Goal: Understand process/instructions: Learn about a topic

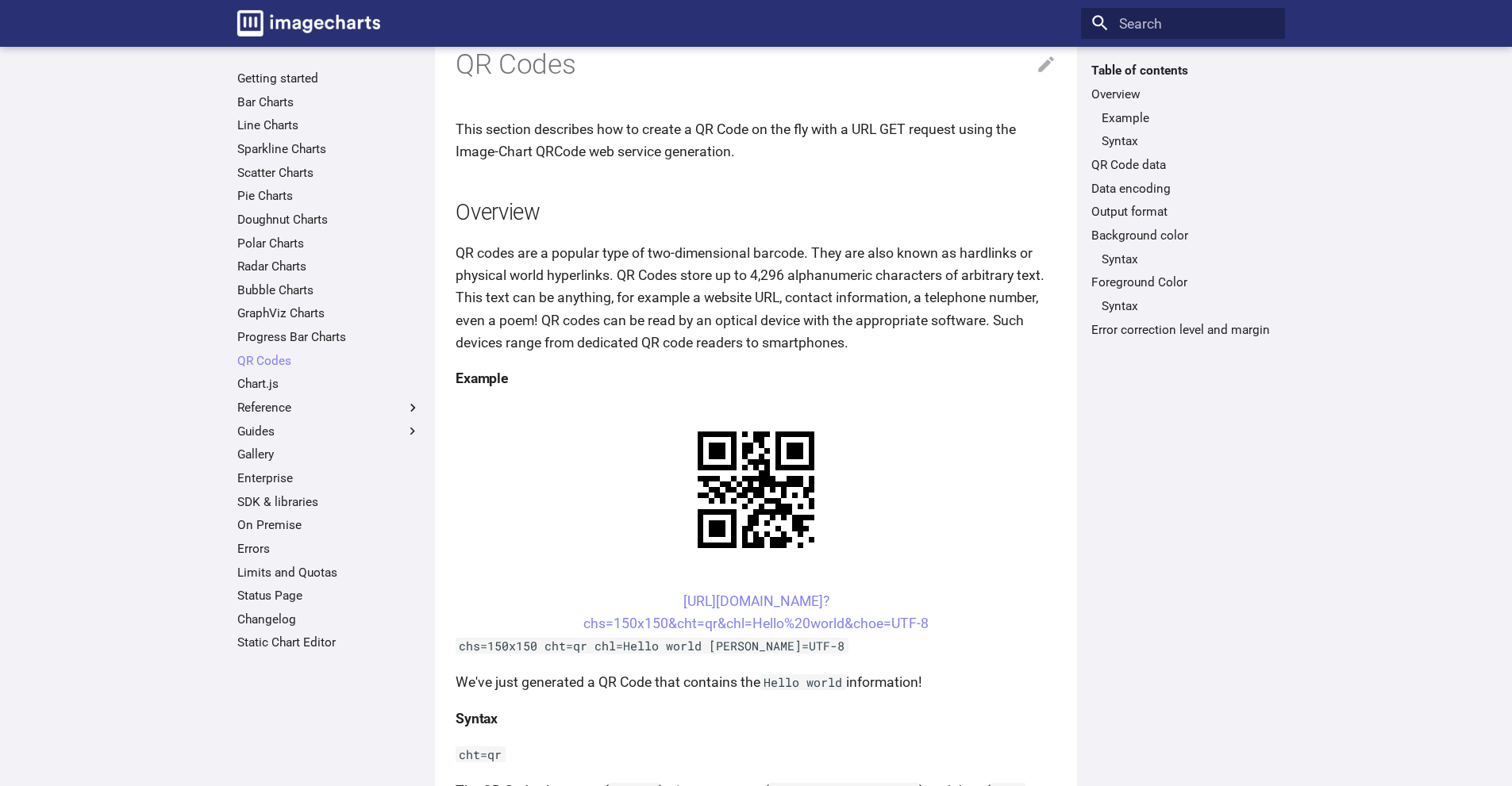
scroll to position [159, 0]
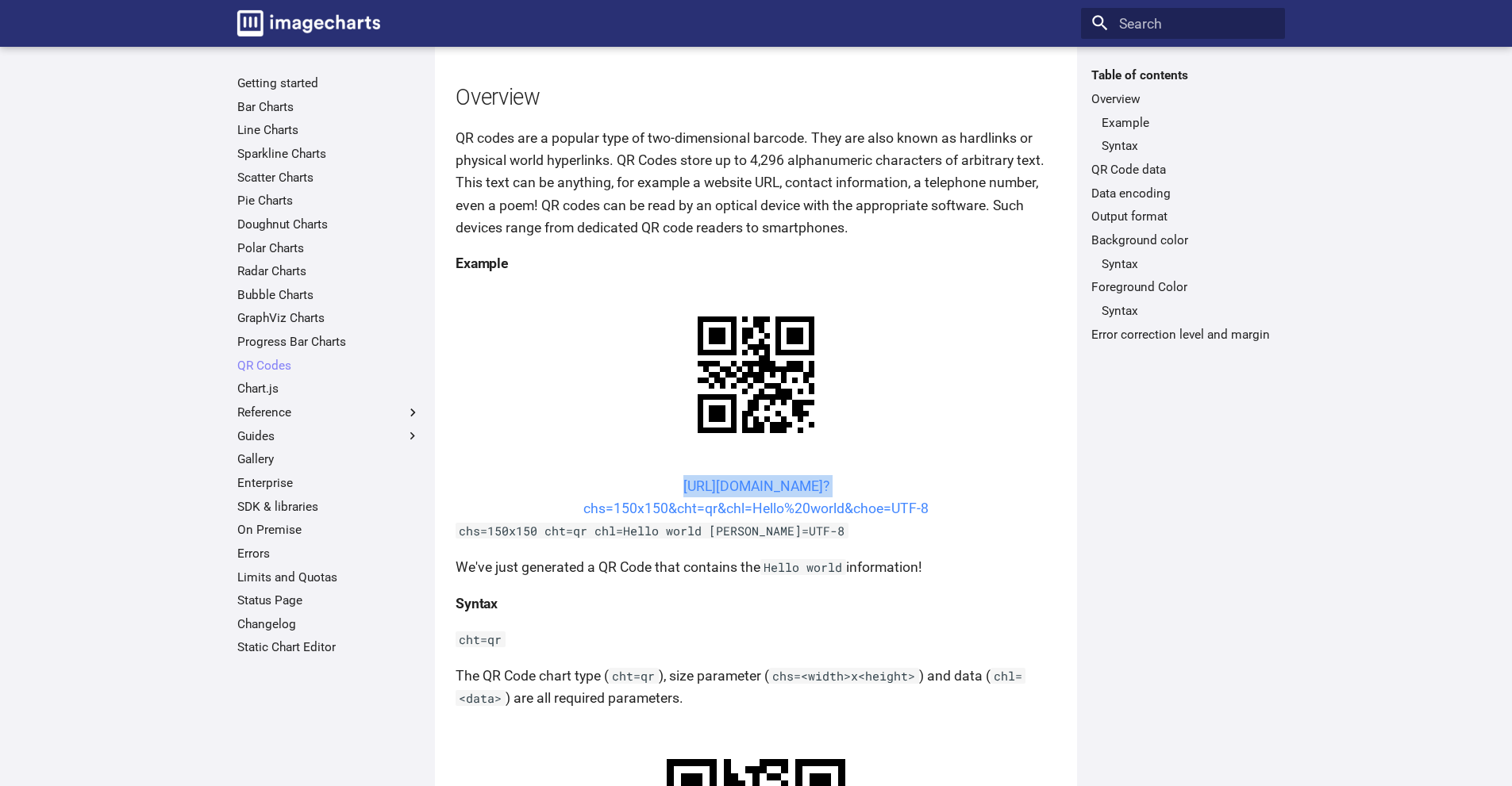
drag, startPoint x: 858, startPoint y: 484, endPoint x: 663, endPoint y: 484, distance: 195.0
click at [597, 498] on center "[URL][DOMAIN_NAME]? chs=150x150&cht=qr&chl=Hello%20world&choe=UTF-8" at bounding box center [756, 497] width 601 height 45
click at [775, 485] on link "[URL][DOMAIN_NAME]? chs=150x150&cht=qr&chl=Hello%20world&choe=UTF-8" at bounding box center [756, 497] width 345 height 38
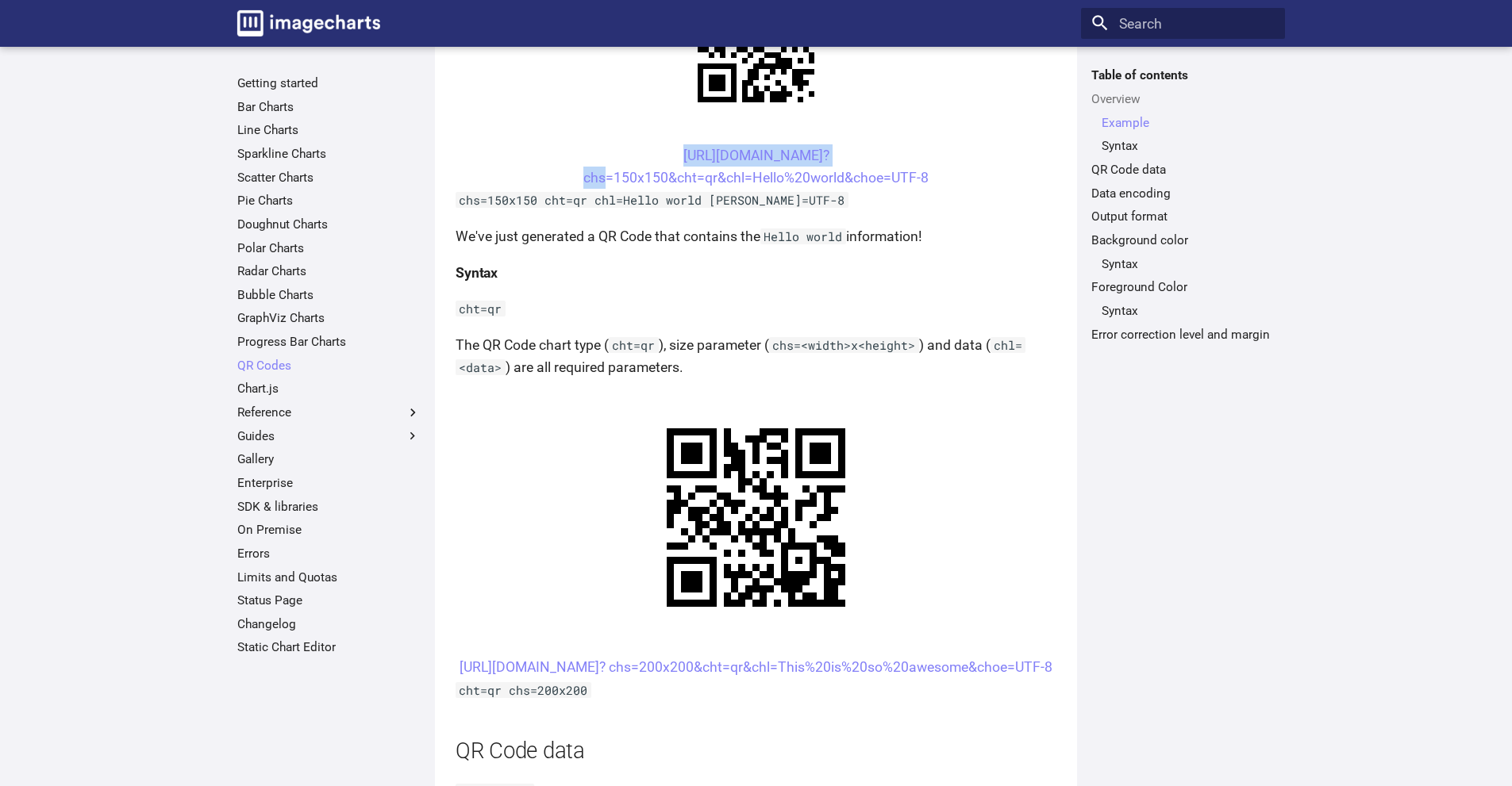
scroll to position [397, 0]
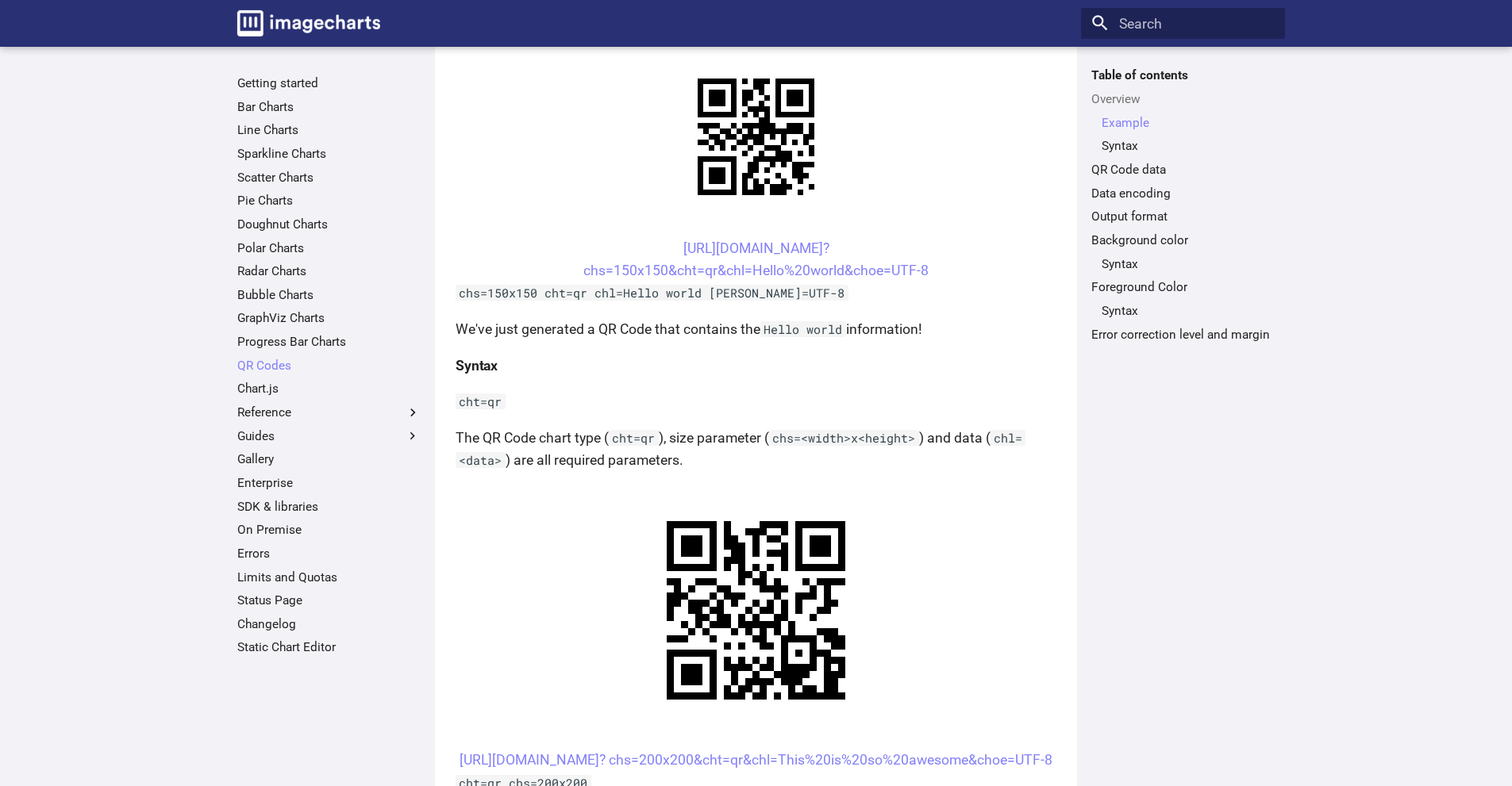
click at [649, 247] on center "[URL][DOMAIN_NAME]? chs=150x150&cht=qr&chl=Hello%20world&choe=UTF-8" at bounding box center [756, 259] width 601 height 45
click at [654, 242] on link "[URL][DOMAIN_NAME]? chs=150x150&cht=qr&chl=Hello%20world&choe=UTF-8" at bounding box center [756, 260] width 345 height 38
drag, startPoint x: 864, startPoint y: 245, endPoint x: 781, endPoint y: 269, distance: 86.4
click at [781, 269] on center "[URL][DOMAIN_NAME]? chs=150x150&cht=qr&chl=Hello%20world&choe=UTF-8" at bounding box center [756, 259] width 601 height 45
click at [705, 242] on link "[URL][DOMAIN_NAME]? chs=150x150&cht=qr&chl=Hello%20world&choe=UTF-8" at bounding box center [756, 260] width 345 height 38
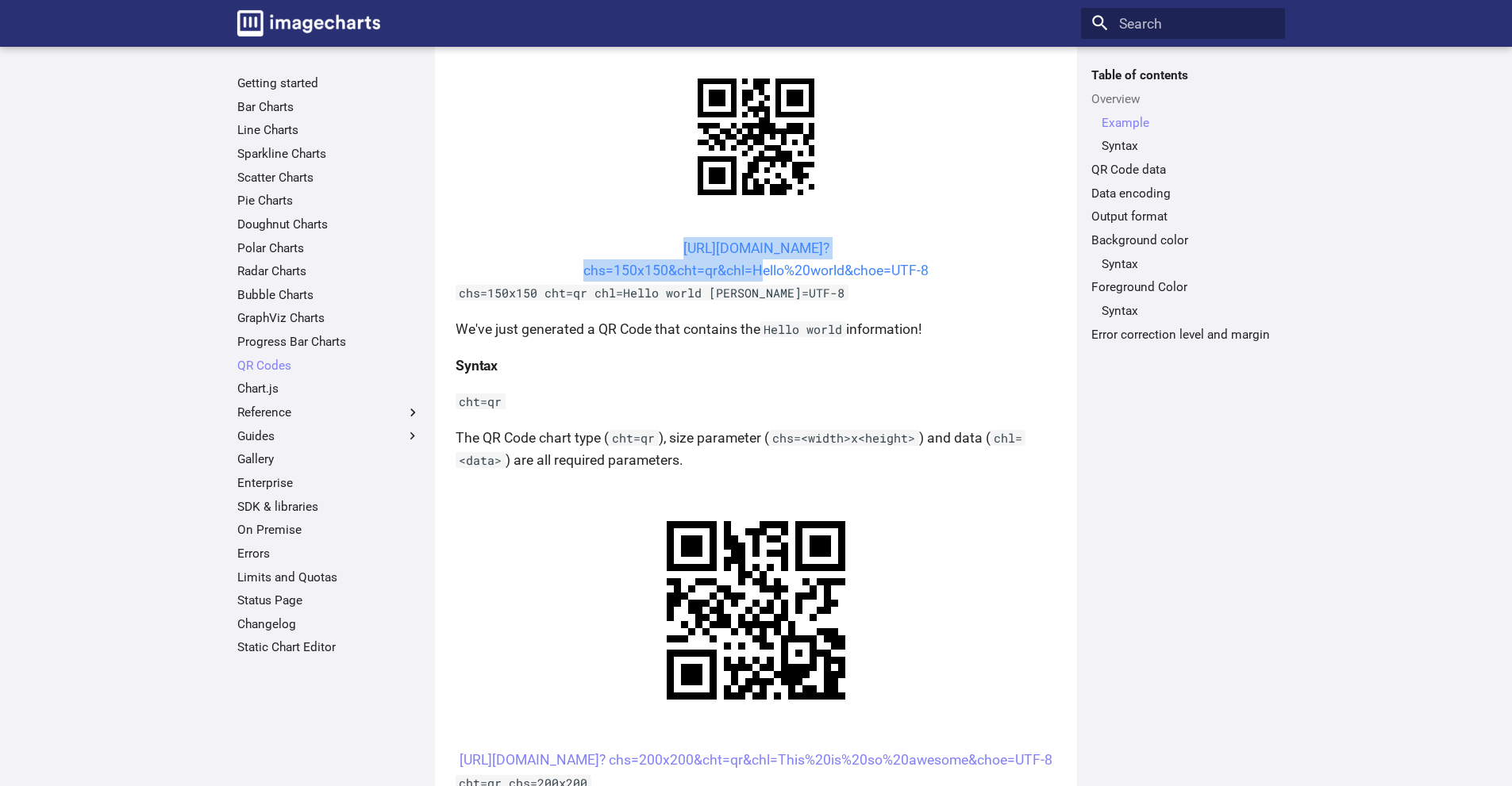
drag, startPoint x: 632, startPoint y: 245, endPoint x: 756, endPoint y: 275, distance: 127.6
click at [756, 275] on center "[URL][DOMAIN_NAME]? chs=150x150&cht=qr&chl=Hello%20world&choe=UTF-8" at bounding box center [756, 259] width 601 height 45
copy link "[URL][DOMAIN_NAME]? chs=150x150&cht=qr&chl="
click at [952, 361] on h4 "Syntax" at bounding box center [756, 365] width 601 height 22
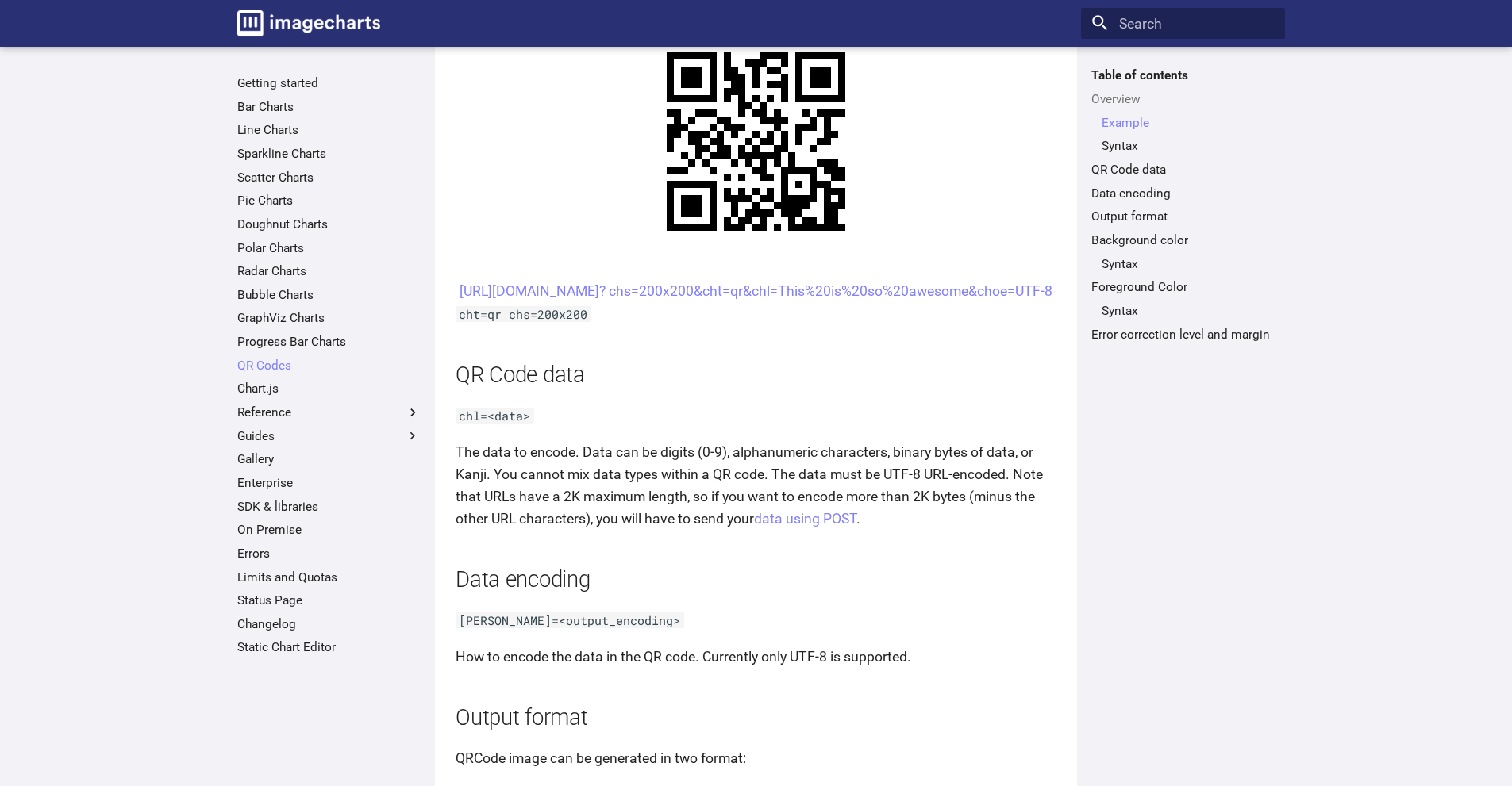
scroll to position [873, 0]
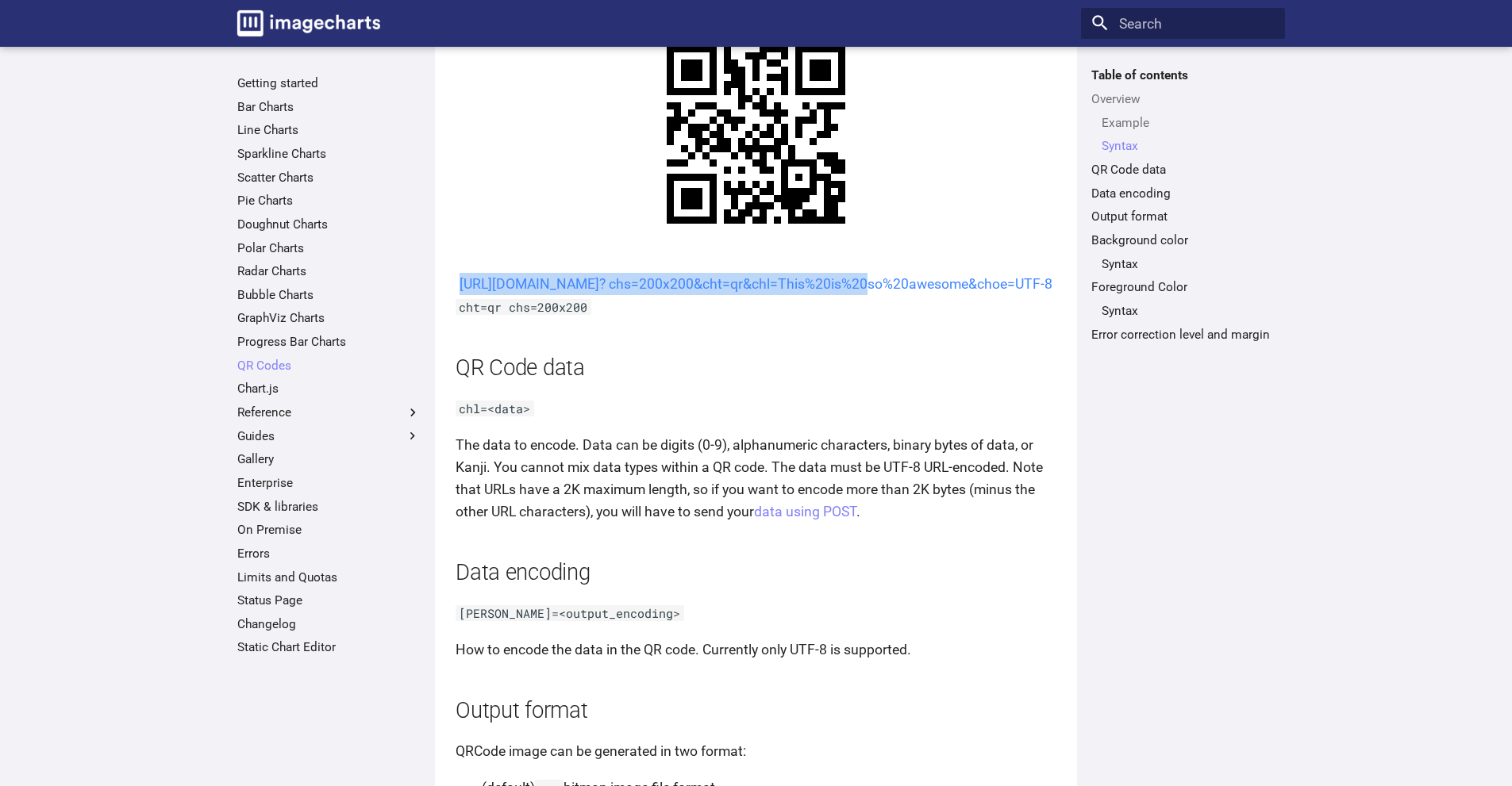
drag, startPoint x: 617, startPoint y: 280, endPoint x: 702, endPoint y: 310, distance: 90.1
click at [702, 296] on center "[URL][DOMAIN_NAME]? chs=200x200&cht=qr&chl=This%20is%20so%20awesome&choe=UTF-8" at bounding box center [756, 283] width 601 height 22
copy link "https://image-charts.com/chart? chs=200x200&cht=qr&chl="
